Goal: Navigation & Orientation: Find specific page/section

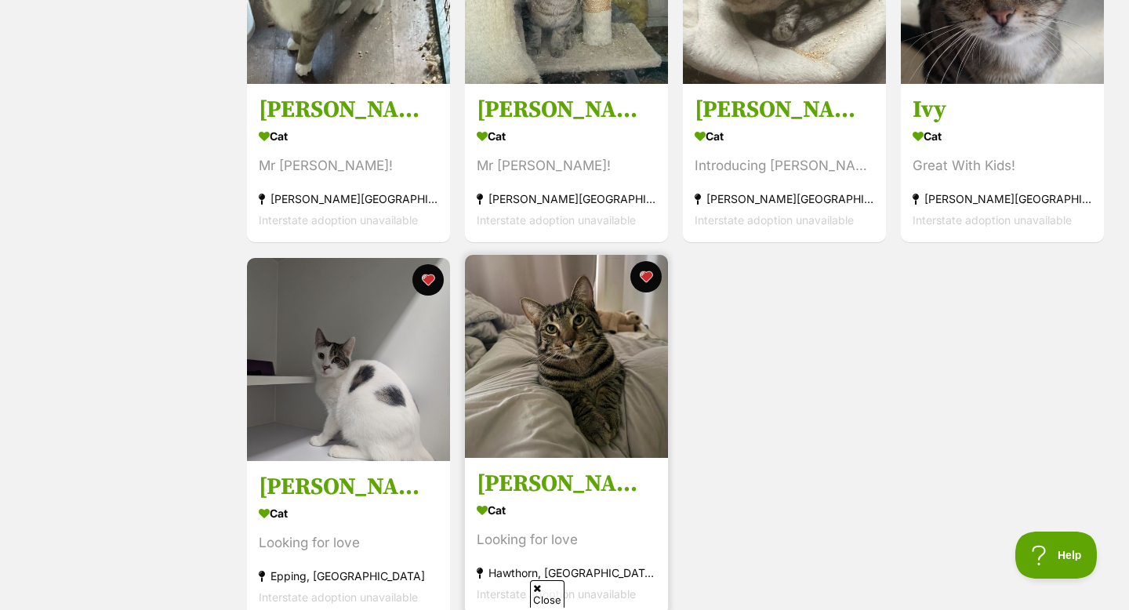
scroll to position [1874, 0]
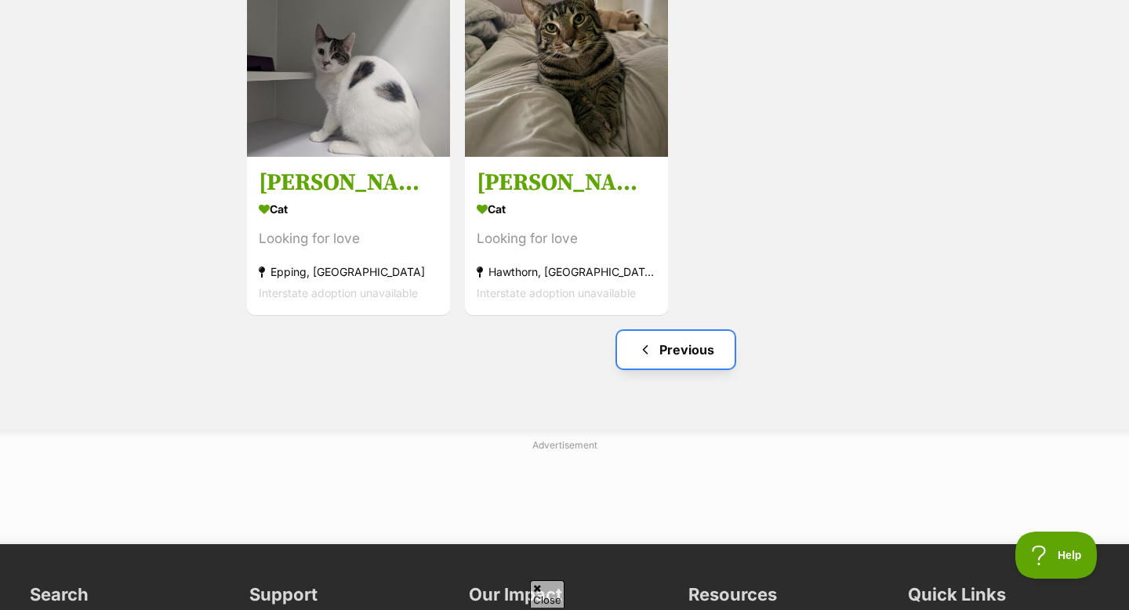
click at [685, 338] on link "Previous" at bounding box center [676, 350] width 118 height 38
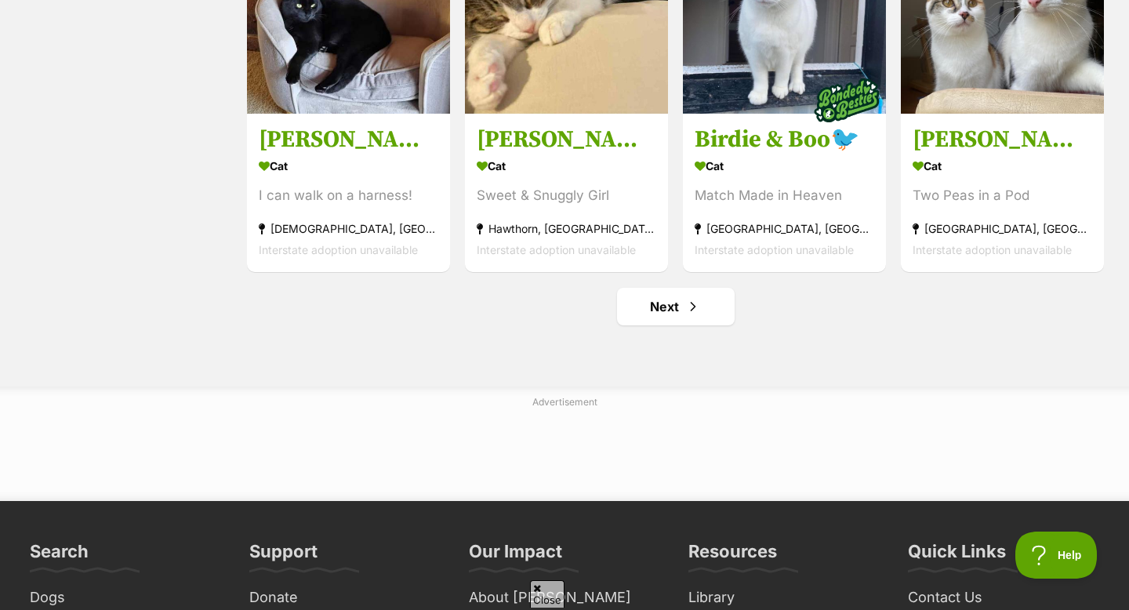
scroll to position [1924, 0]
